Goal: Information Seeking & Learning: Find specific page/section

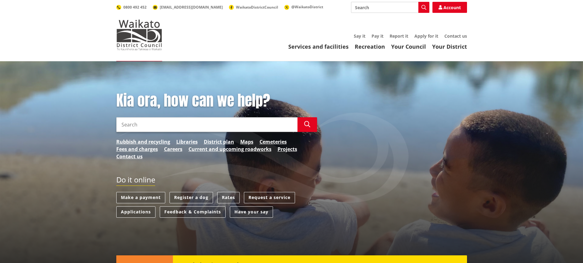
click at [240, 122] on input "Search" at bounding box center [206, 124] width 181 height 15
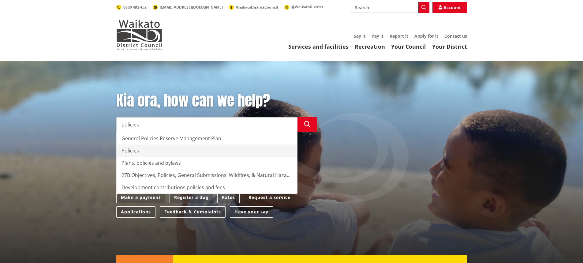
click at [126, 153] on div "Policies" at bounding box center [207, 151] width 181 height 12
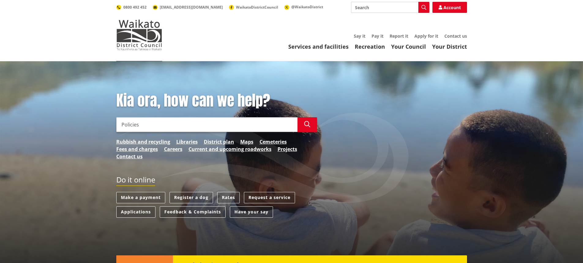
type input "Policies"
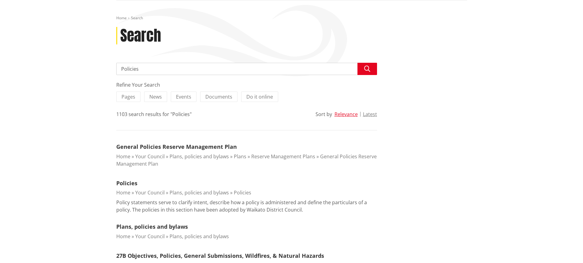
scroll to position [61, 0]
click at [124, 180] on link "Policies" at bounding box center [126, 182] width 21 height 7
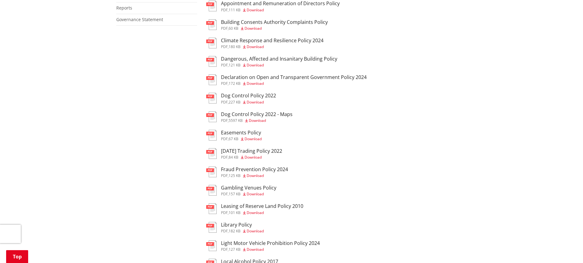
scroll to position [153, 0]
